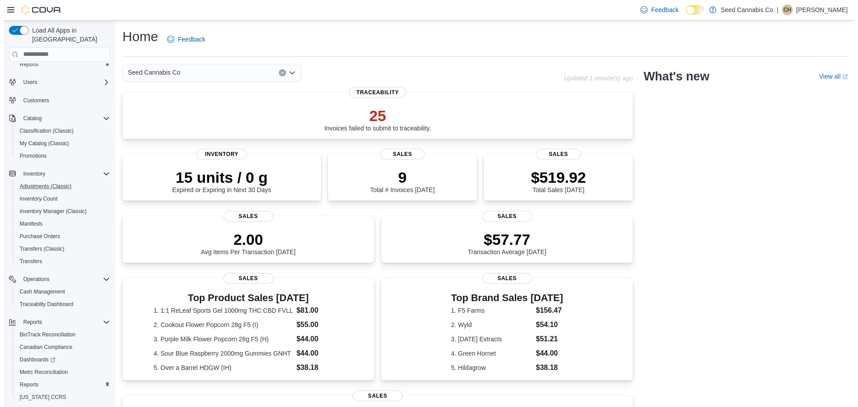
scroll to position [42, 0]
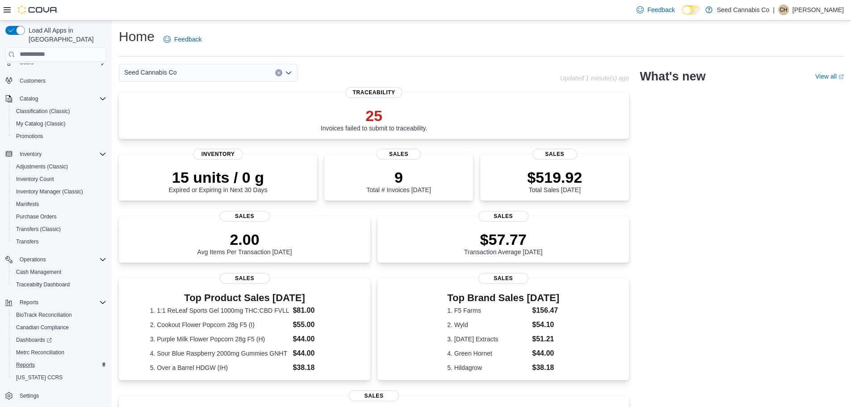
click at [55, 360] on div "Reports" at bounding box center [60, 365] width 94 height 11
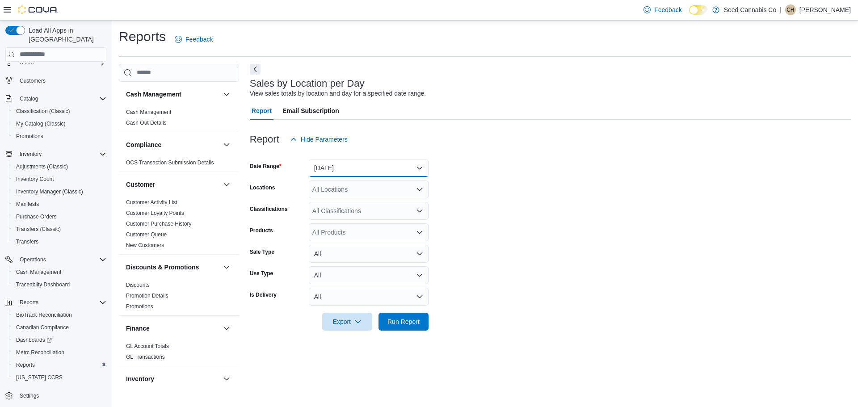
click at [411, 169] on button "[DATE]" at bounding box center [369, 168] width 120 height 18
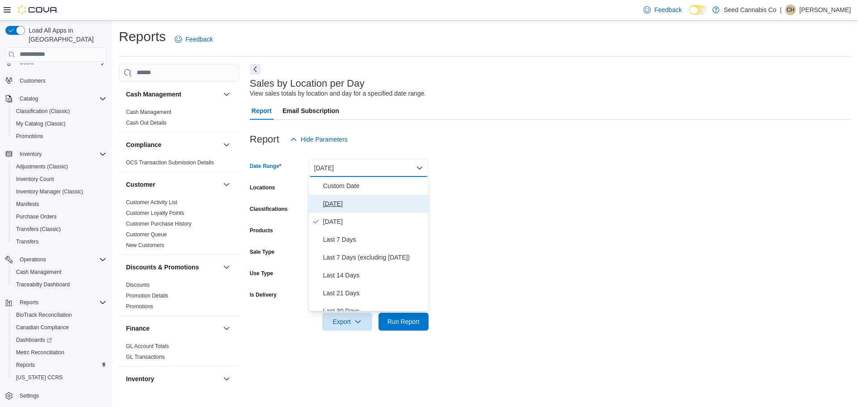
click at [373, 201] on span "[DATE]" at bounding box center [374, 203] width 102 height 11
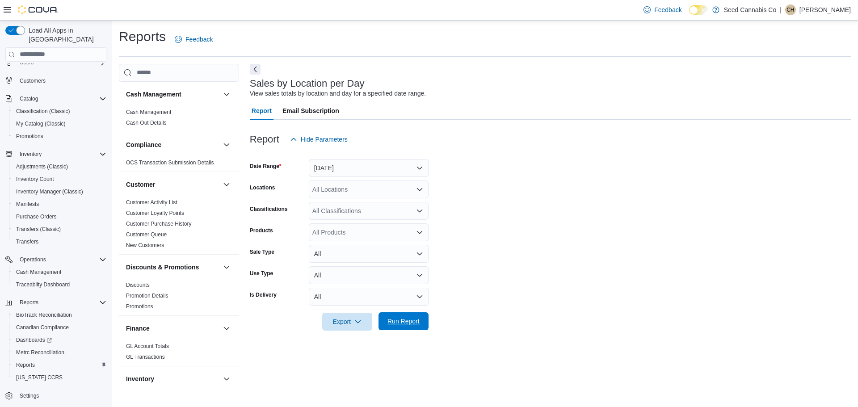
click at [415, 322] on span "Run Report" at bounding box center [403, 321] width 32 height 9
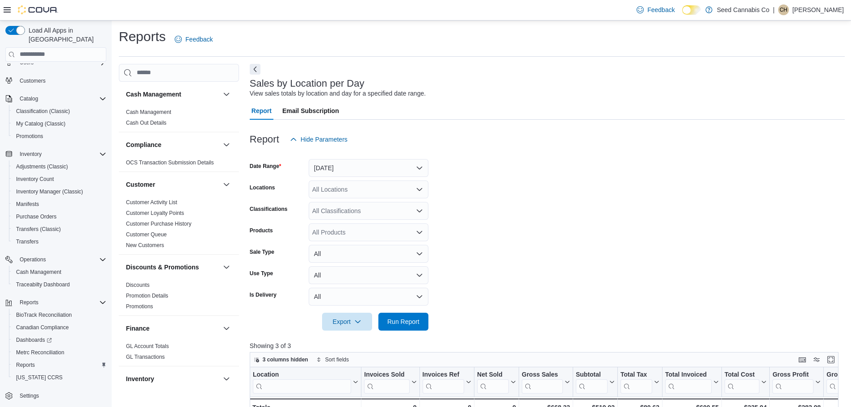
click at [510, 168] on form "Date Range [DATE] Locations All Locations Classifications All Classifications P…" at bounding box center [547, 239] width 595 height 182
